Goal: Find specific page/section: Find specific page/section

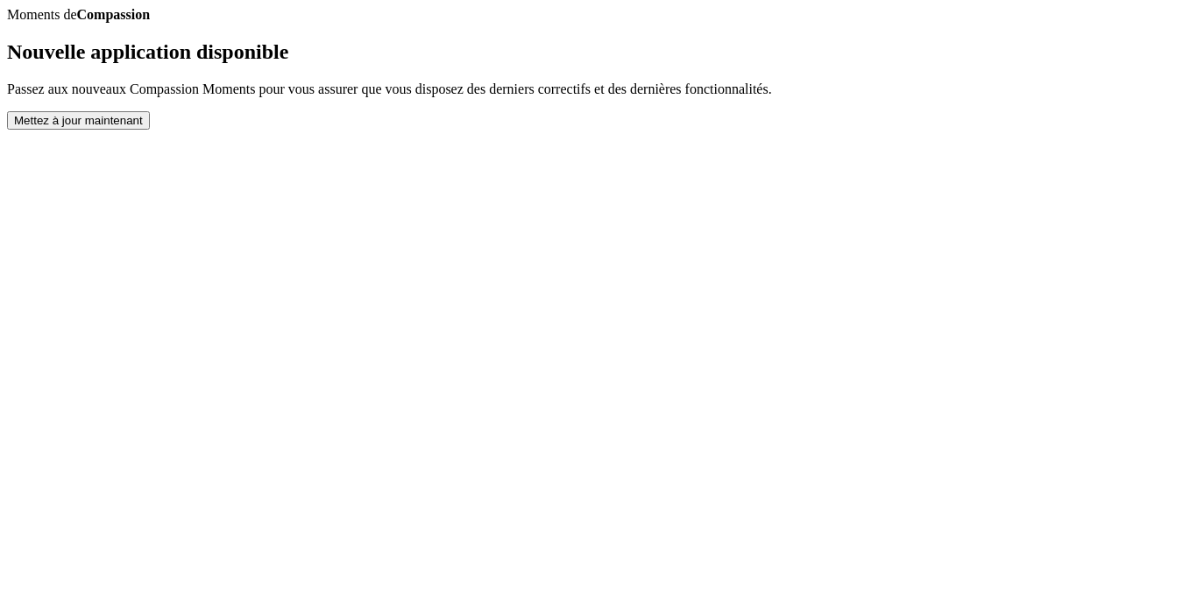
drag, startPoint x: 0, startPoint y: 0, endPoint x: 645, endPoint y: 554, distance: 850.0
click at [150, 130] on button "Mettez à jour maintenant" at bounding box center [78, 120] width 143 height 18
